Goal: Transaction & Acquisition: Download file/media

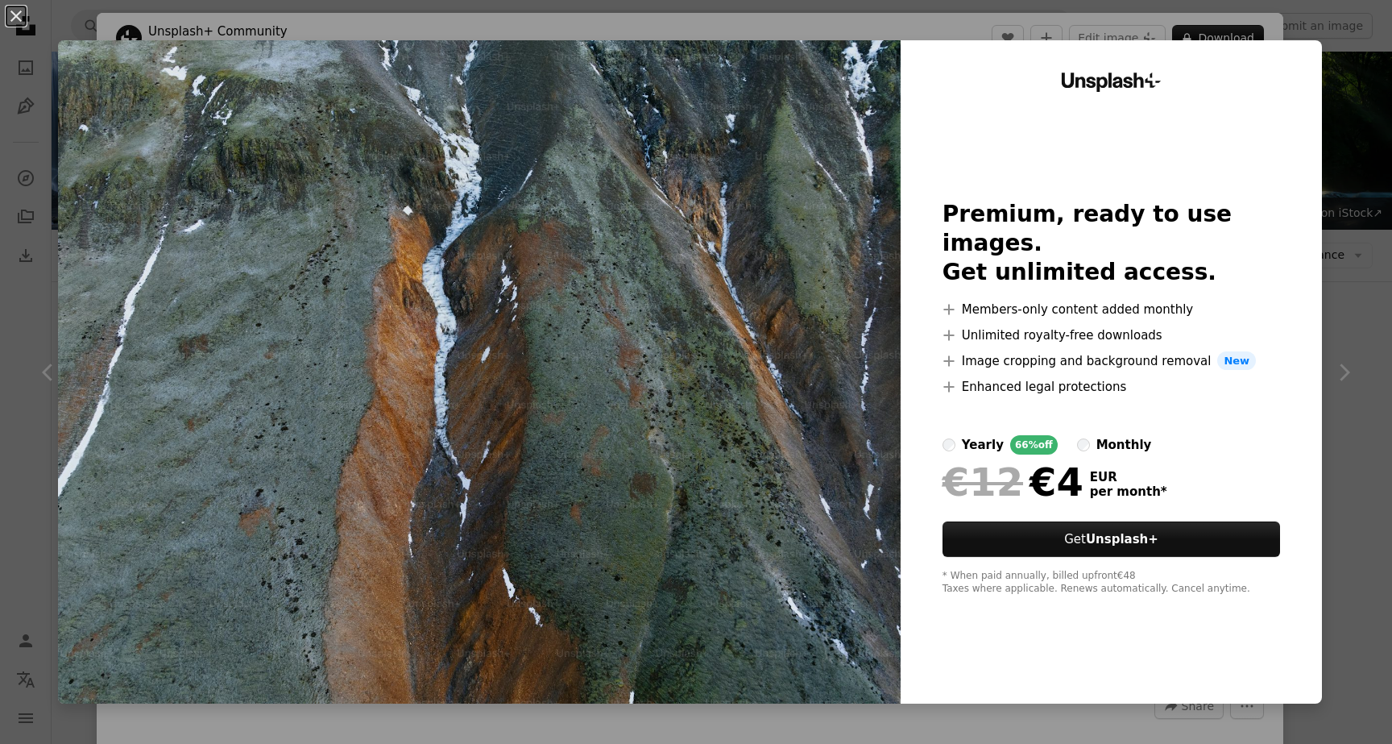
scroll to position [10129, 0]
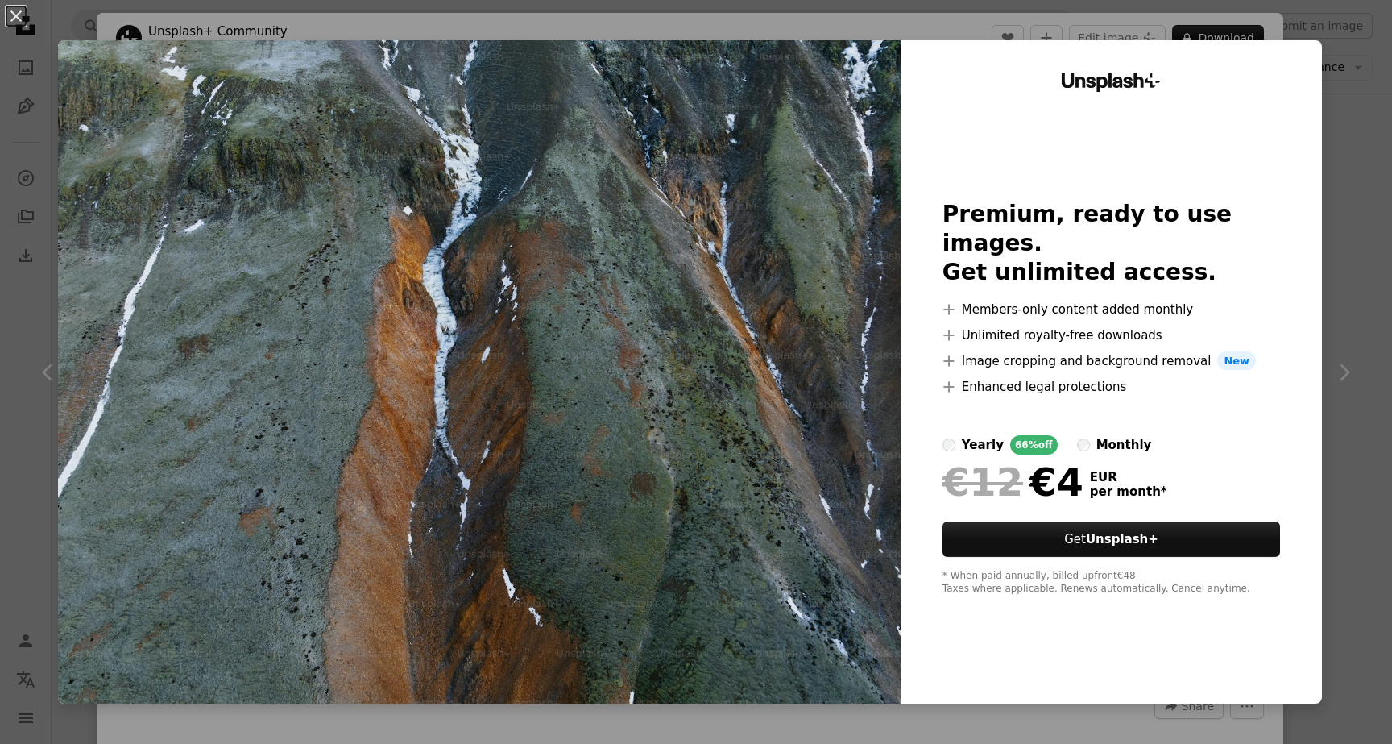
click at [1391, 151] on div "An X shape Unsplash+ Premium, ready to use images. Get unlimited access. A plus…" at bounding box center [696, 372] width 1392 height 744
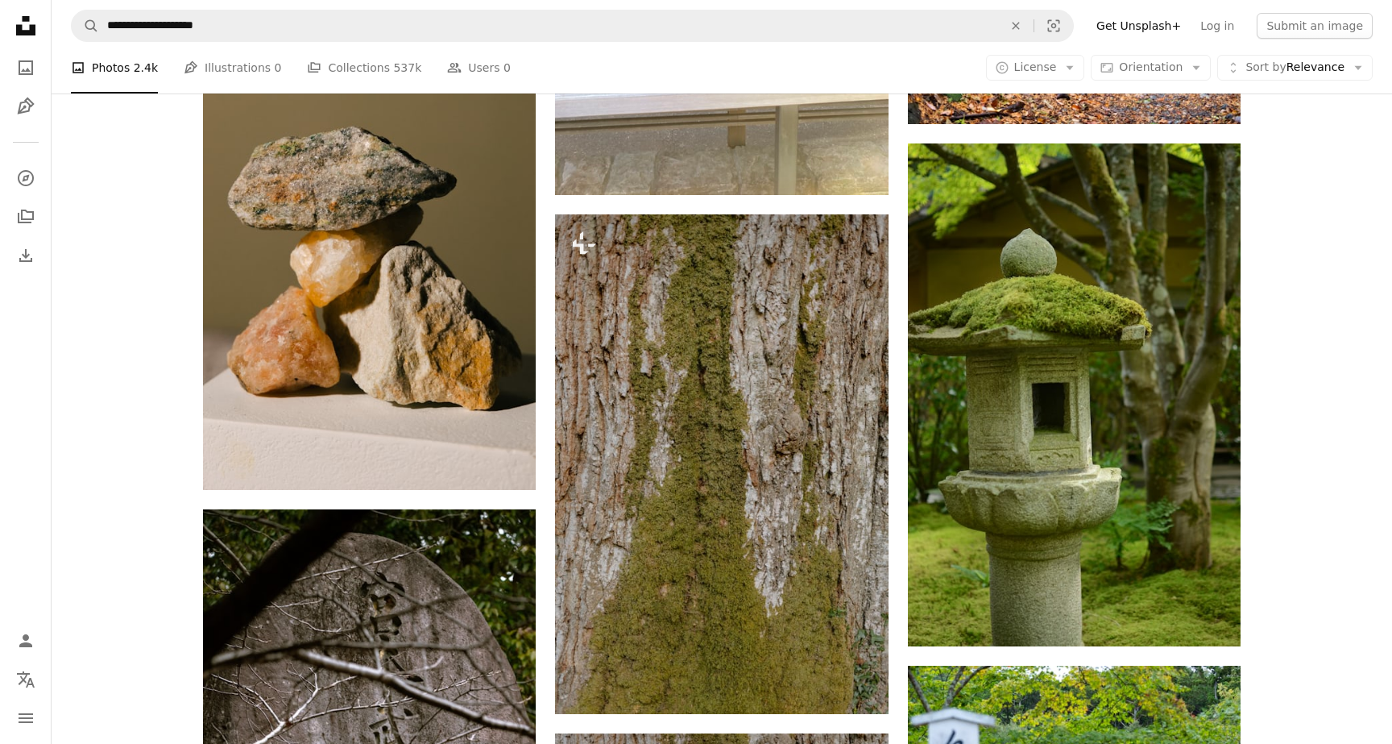
scroll to position [18092, 0]
